Goal: Navigation & Orientation: Find specific page/section

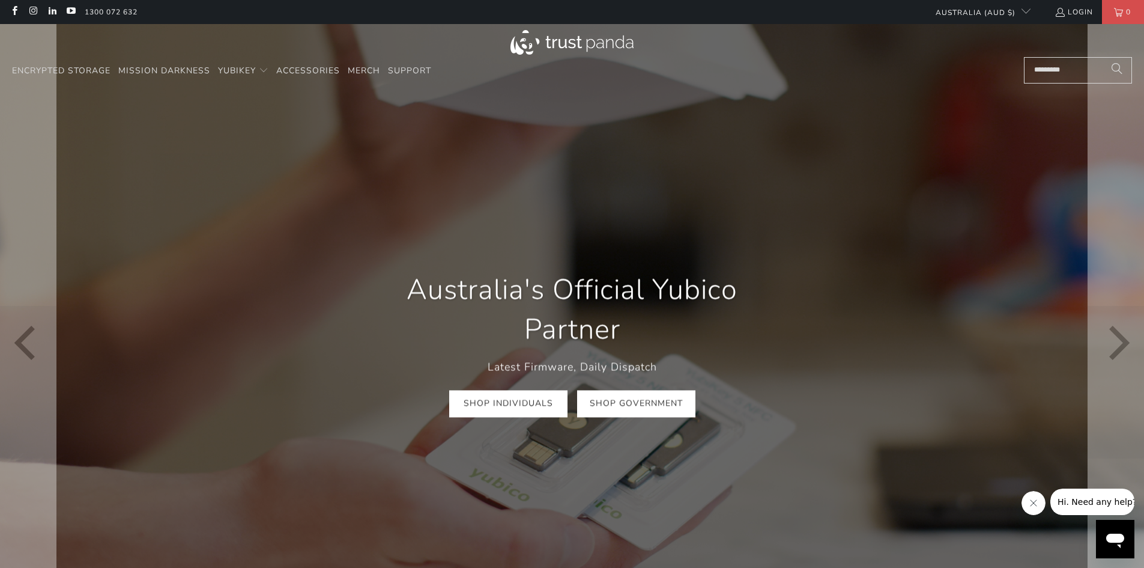
click at [659, 405] on link "Shop Government" at bounding box center [636, 403] width 118 height 27
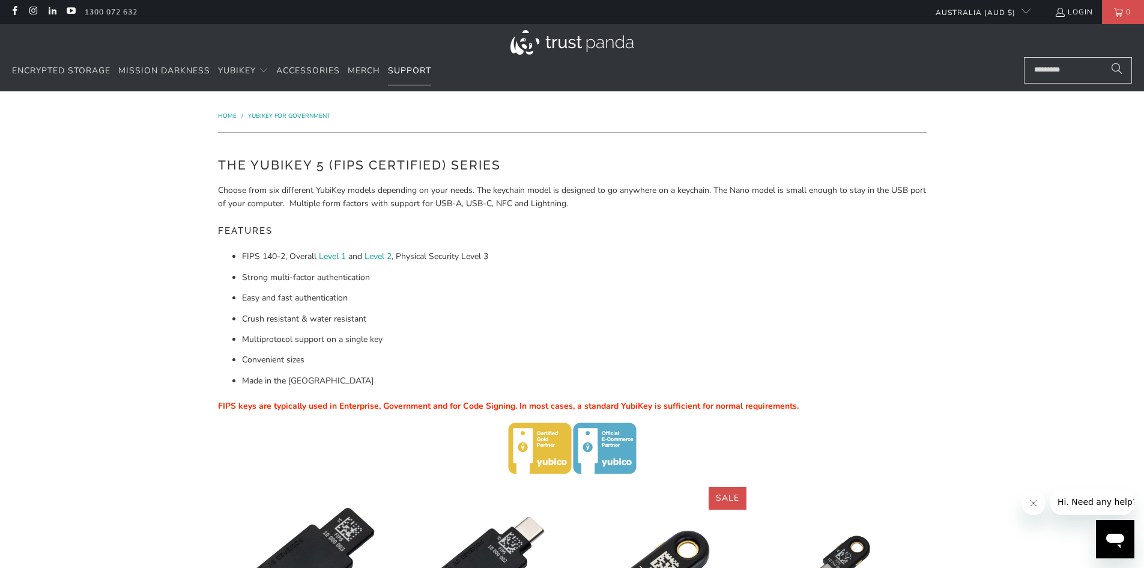
click at [395, 68] on span "Support" at bounding box center [409, 70] width 43 height 11
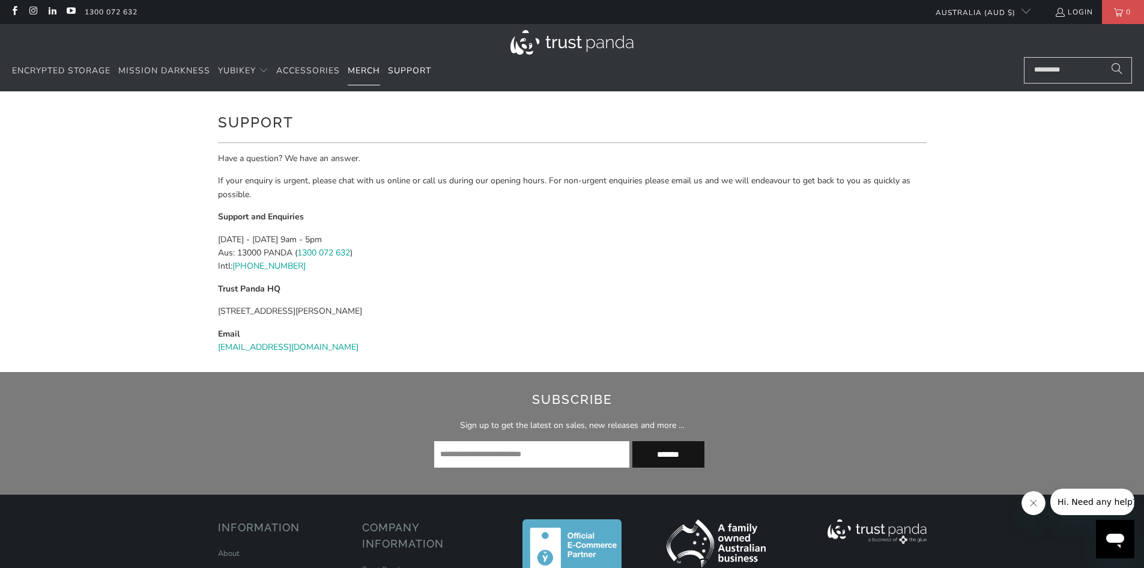
click at [373, 70] on span "Merch" at bounding box center [364, 70] width 32 height 11
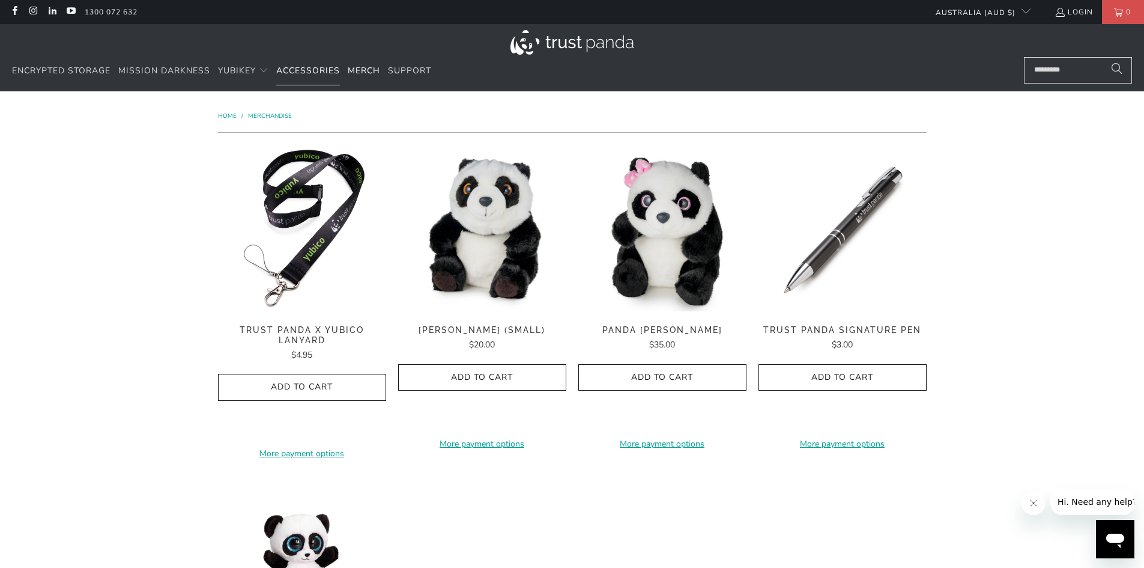
click at [336, 66] on span "Accessories" at bounding box center [308, 70] width 64 height 11
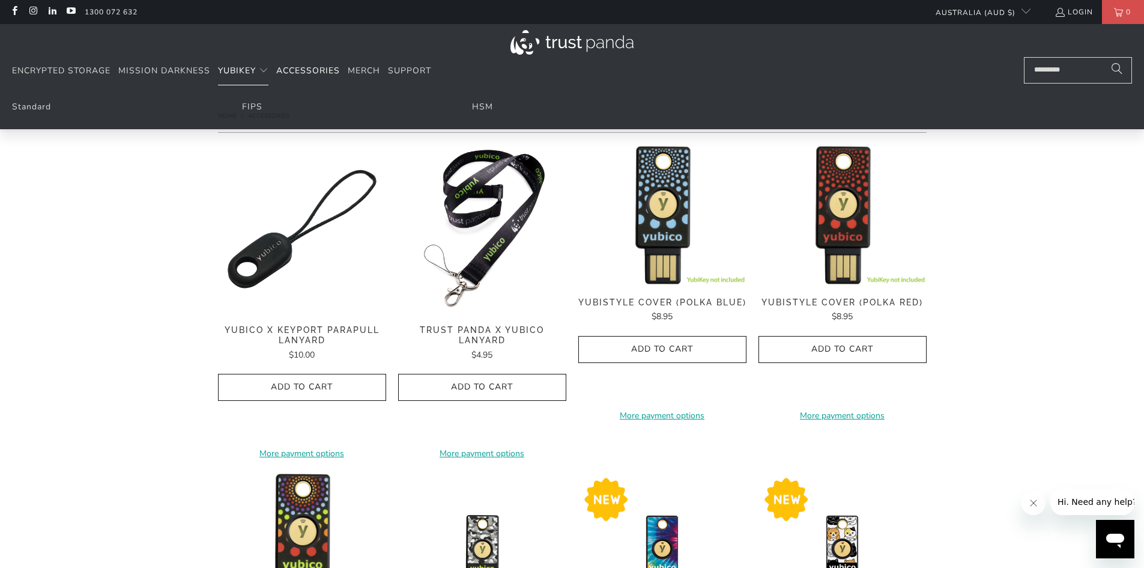
click at [262, 68] on span "Translation missing: en.navigation.header.main_nav" at bounding box center [264, 71] width 10 height 10
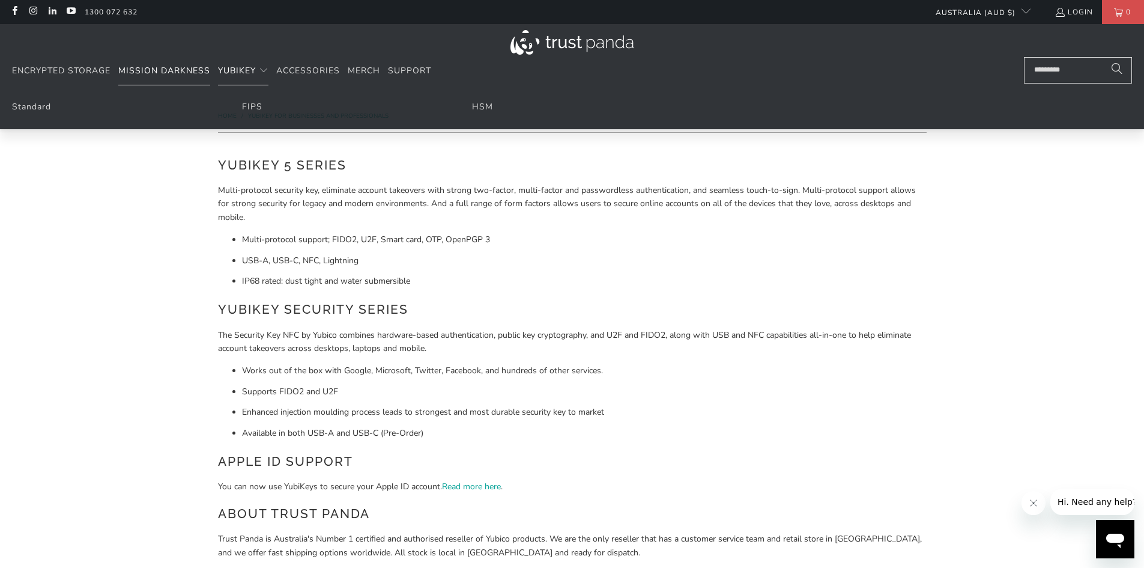
click at [204, 67] on span "Mission Darkness" at bounding box center [164, 70] width 92 height 11
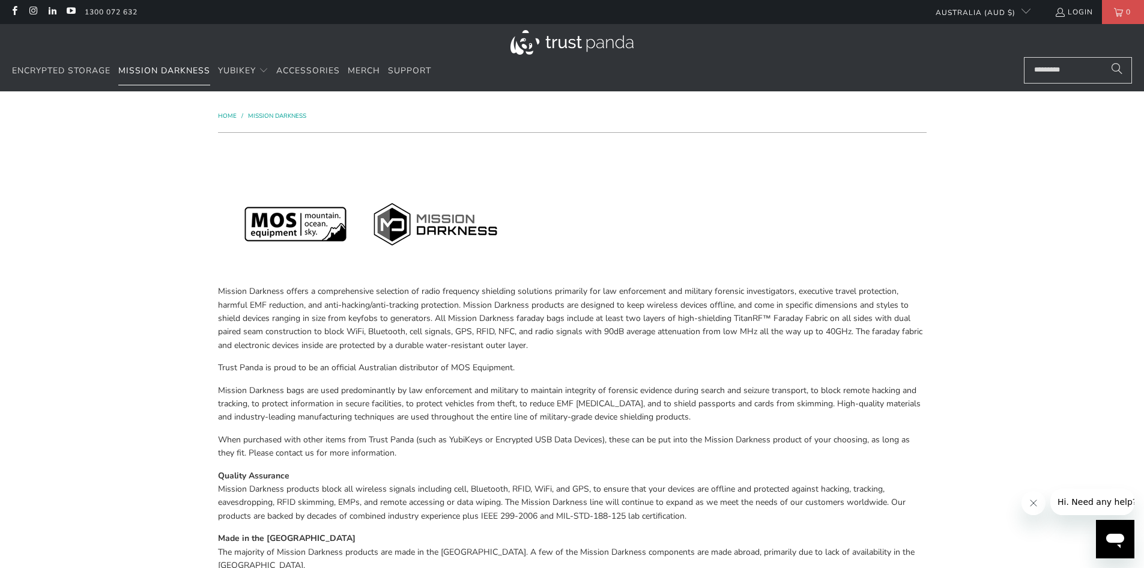
click at [134, 62] on link "Mission Darkness" at bounding box center [164, 71] width 92 height 28
click at [77, 74] on span "Encrypted Storage" at bounding box center [61, 70] width 99 height 11
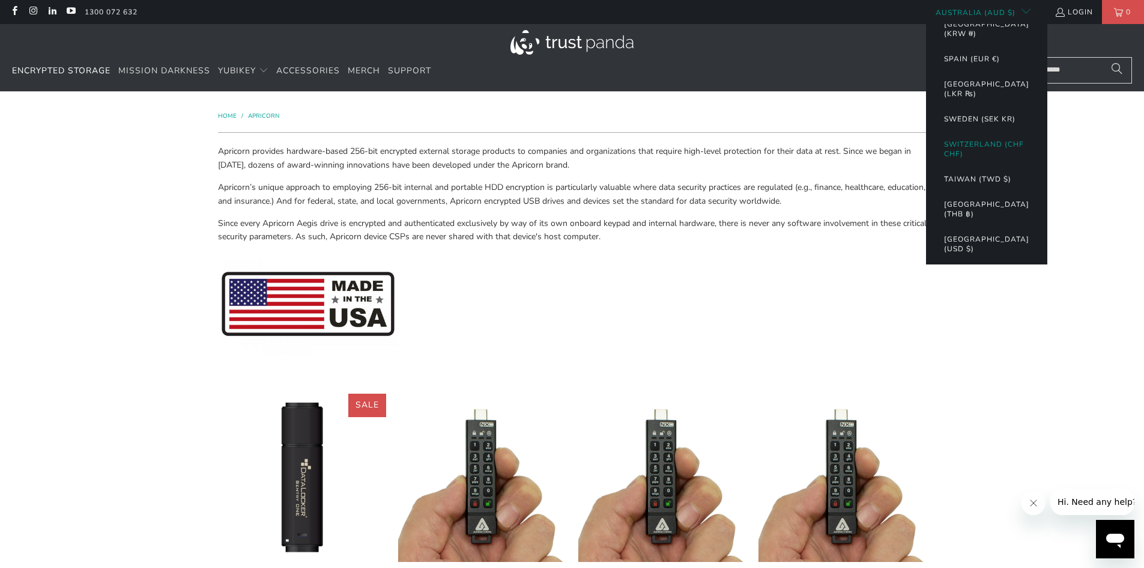
scroll to position [1360, 0]
